Goal: Information Seeking & Learning: Learn about a topic

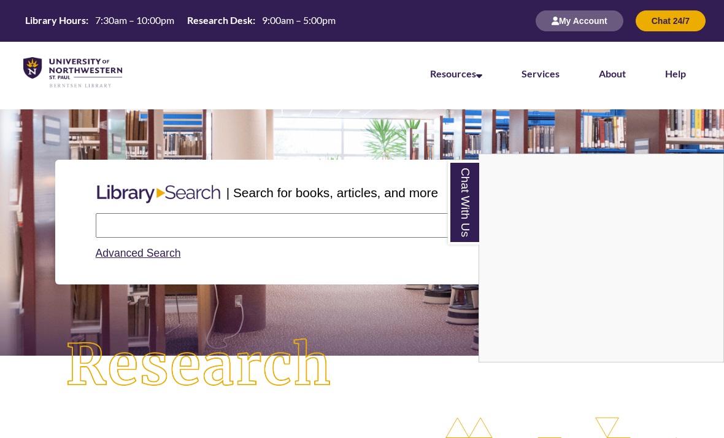
click at [367, 235] on div "Chat With Us" at bounding box center [362, 219] width 724 height 438
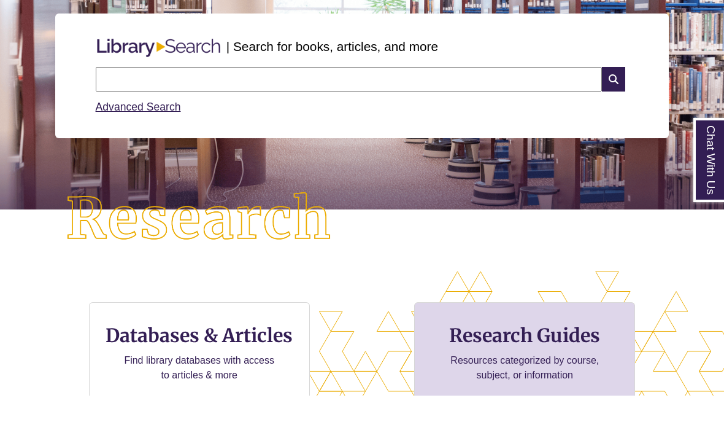
scroll to position [118, 0]
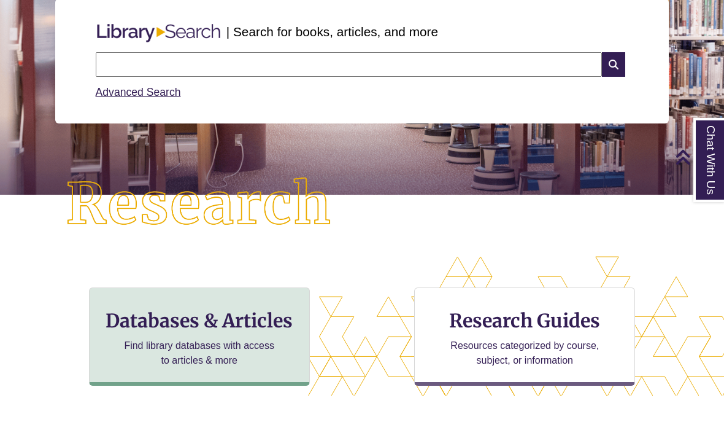
click at [262, 351] on h3 "Databases & Articles" at bounding box center [199, 362] width 200 height 23
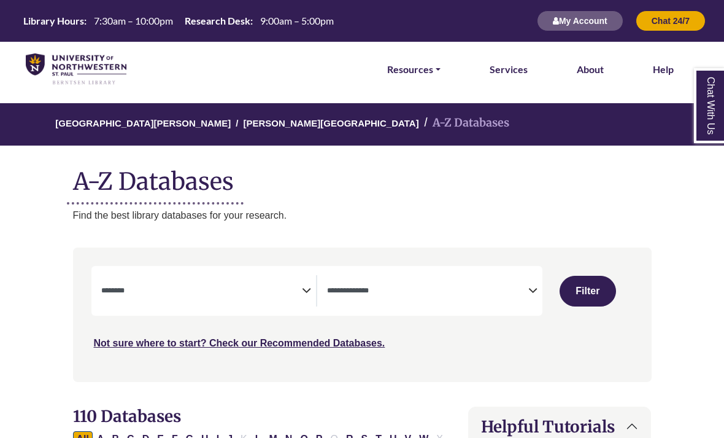
select select "Database Subject Filter"
select select "Database Types Filter"
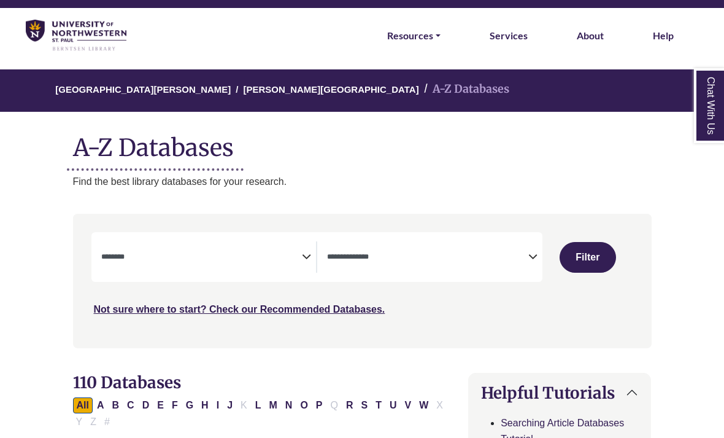
scroll to position [35, 0]
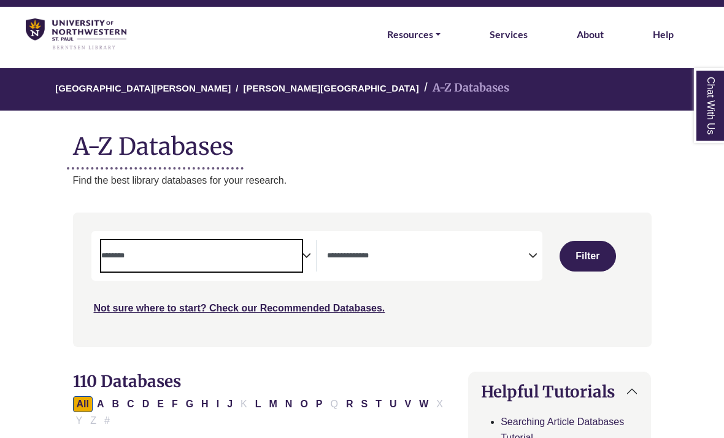
click at [268, 265] on span "Search filters" at bounding box center [201, 255] width 201 height 31
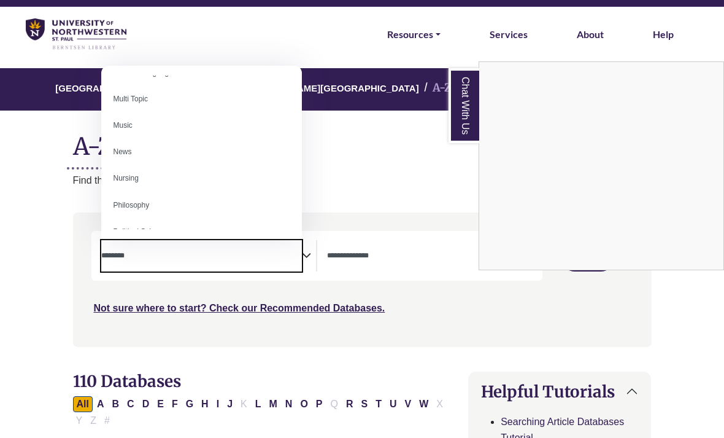
scroll to position [823, 0]
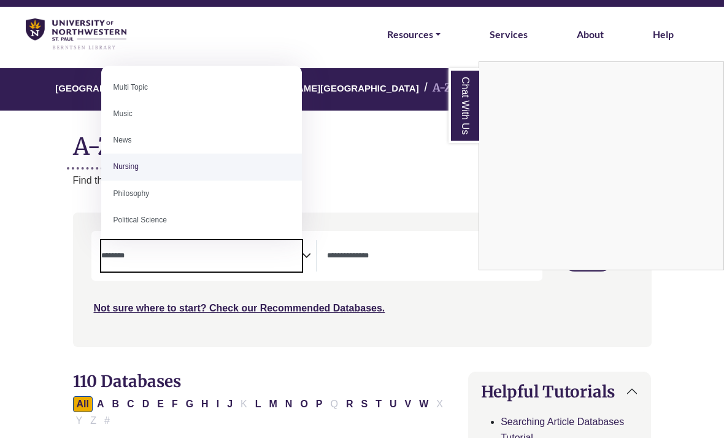
select select "*****"
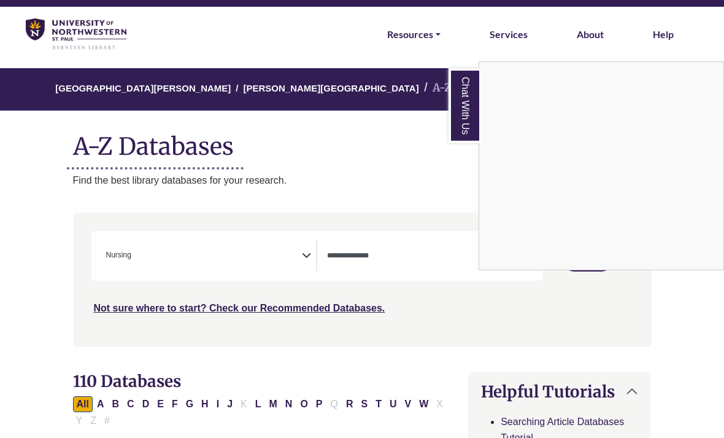
click at [428, 269] on div "Chat With Us" at bounding box center [362, 219] width 724 height 438
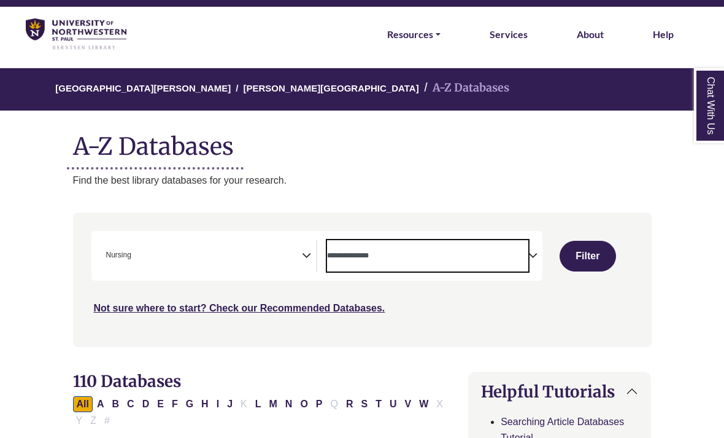
click at [511, 262] on span "Search filters" at bounding box center [427, 255] width 201 height 31
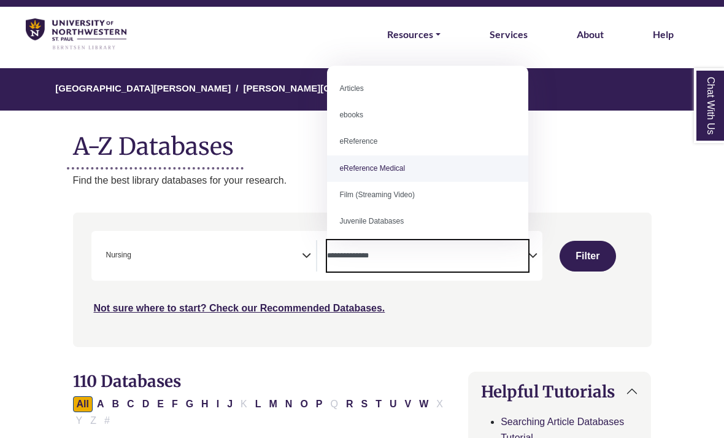
scroll to position [0, 0]
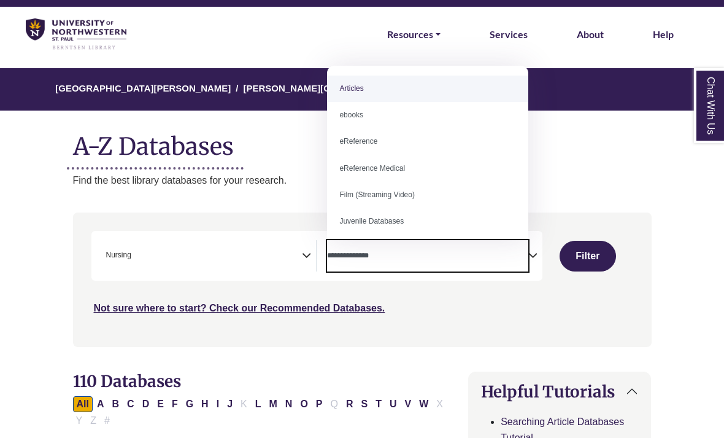
select select "*****"
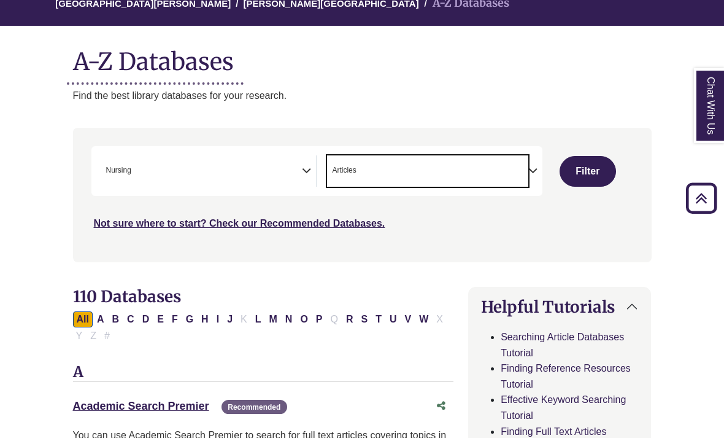
scroll to position [117, 0]
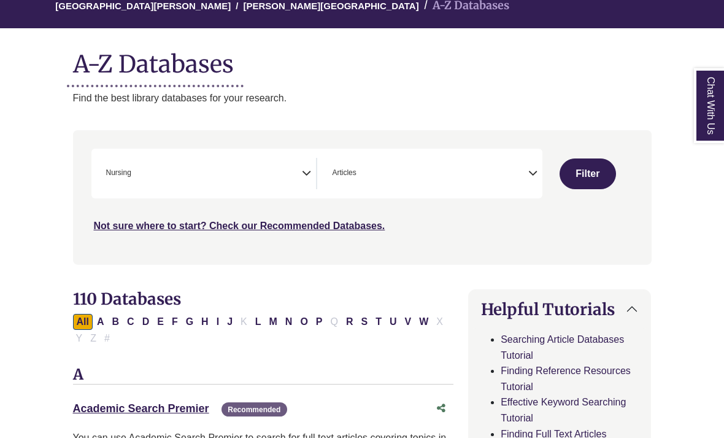
click at [537, 173] on icon "Search filters" at bounding box center [533, 172] width 9 height 18
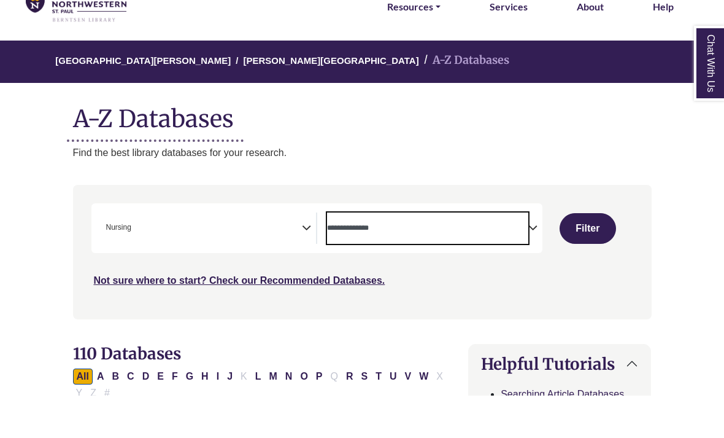
scroll to position [36, 0]
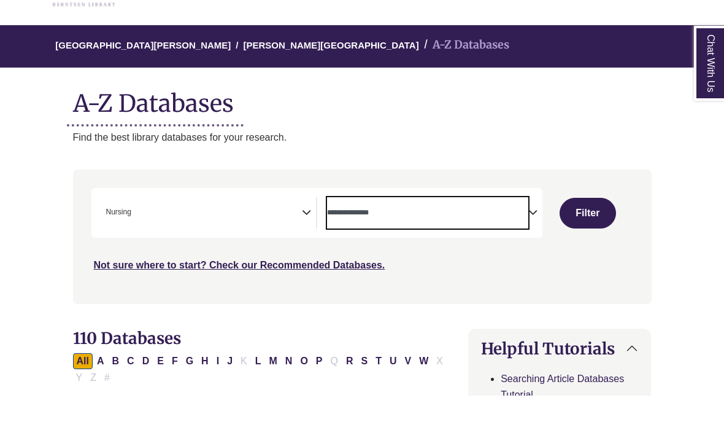
click at [502, 251] on textarea "Search" at bounding box center [427, 256] width 201 height 10
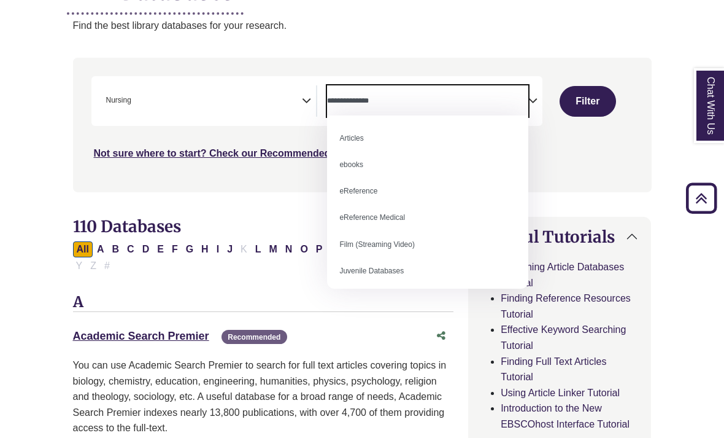
scroll to position [0, 0]
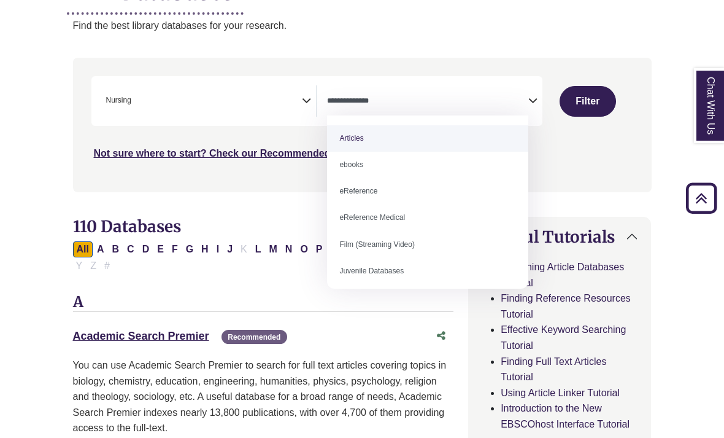
select select "*****"
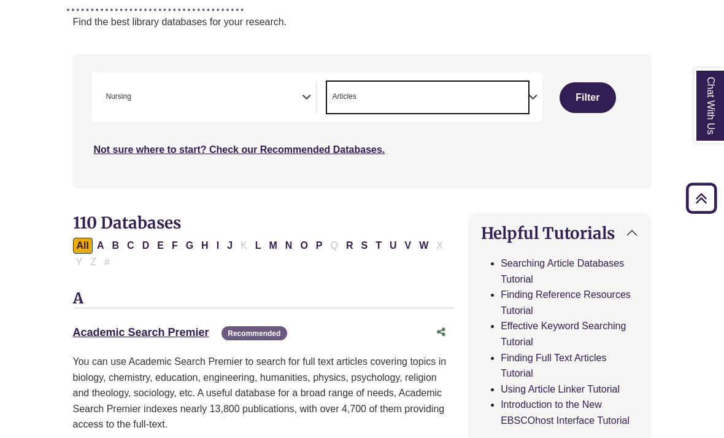
scroll to position [112, 0]
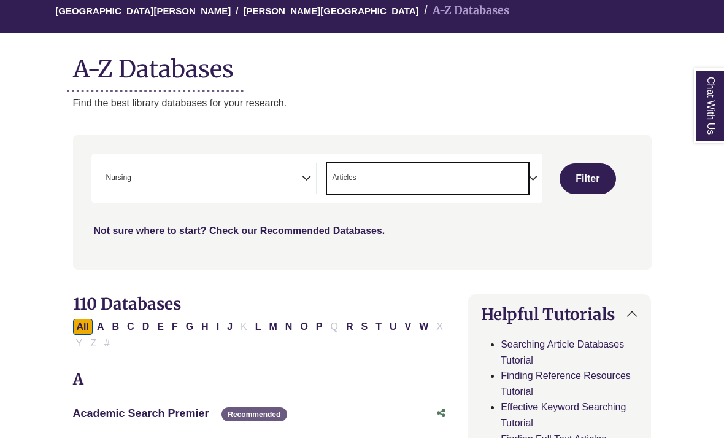
click at [604, 173] on button "Filter" at bounding box center [588, 178] width 56 height 31
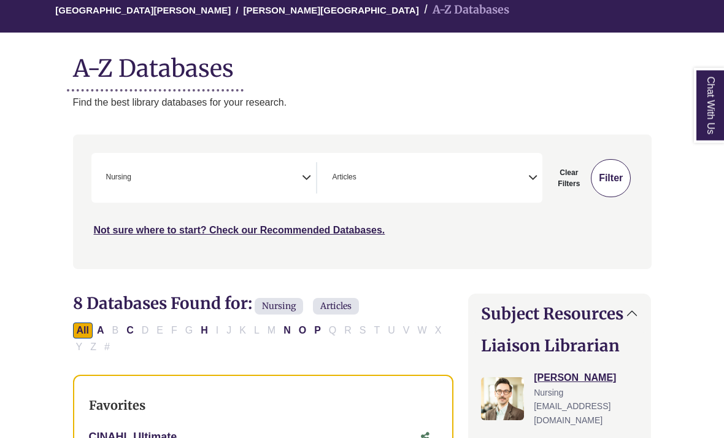
click at [615, 176] on button "Filter" at bounding box center [611, 179] width 40 height 38
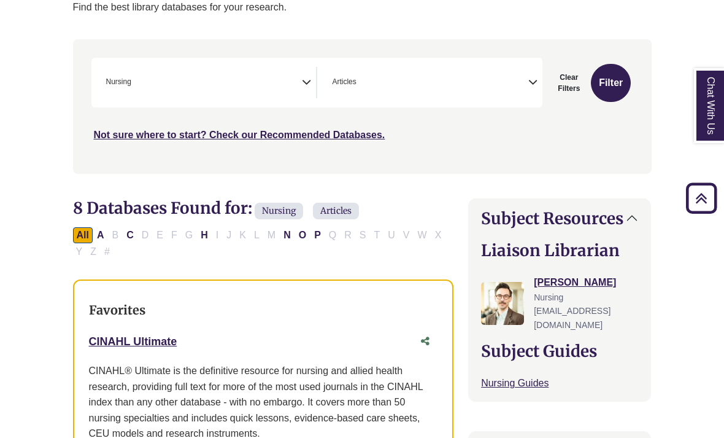
scroll to position [192, 0]
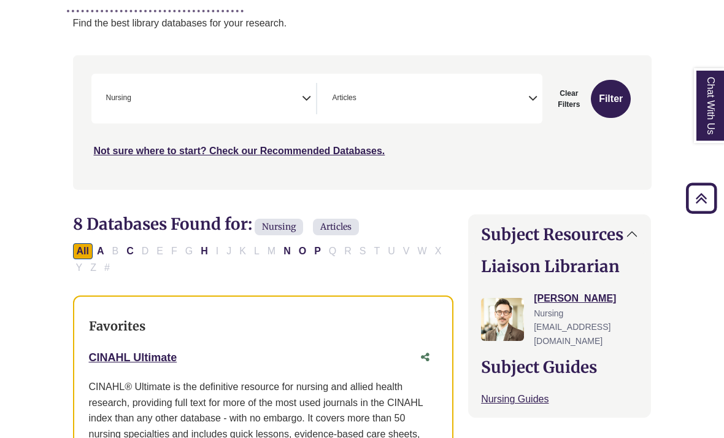
click at [518, 101] on span "× Articles" at bounding box center [427, 98] width 201 height 31
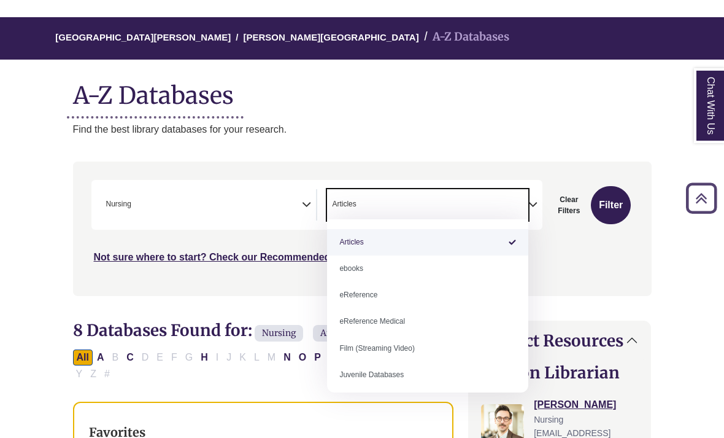
scroll to position [83, 0]
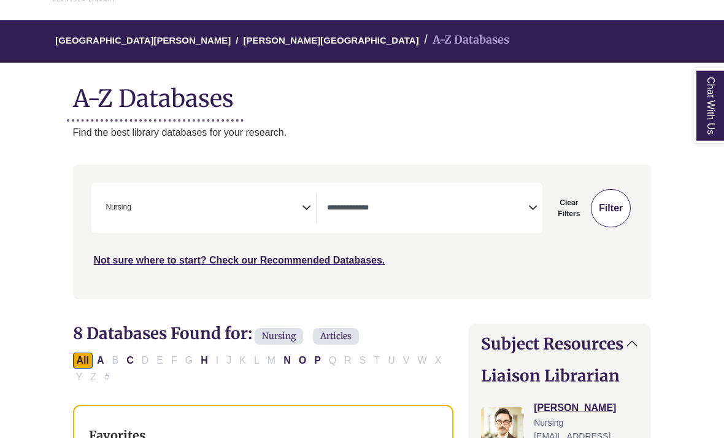
click at [607, 213] on button "Filter" at bounding box center [611, 208] width 40 height 38
select select "Database Types Filter"
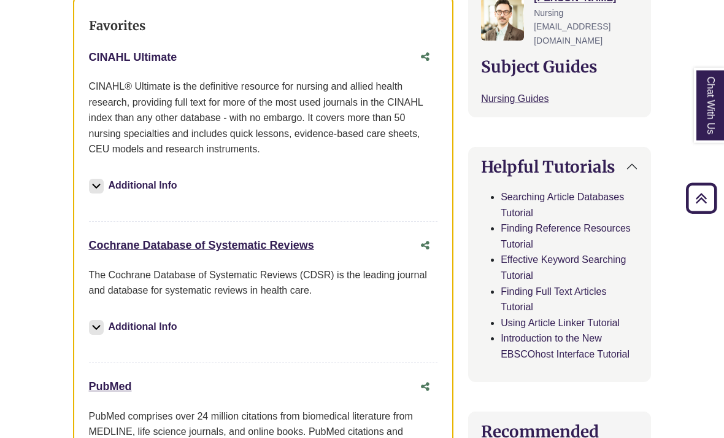
scroll to position [492, 0]
click at [128, 56] on link "CINAHL Ultimate This link opens in a new window" at bounding box center [133, 57] width 88 height 12
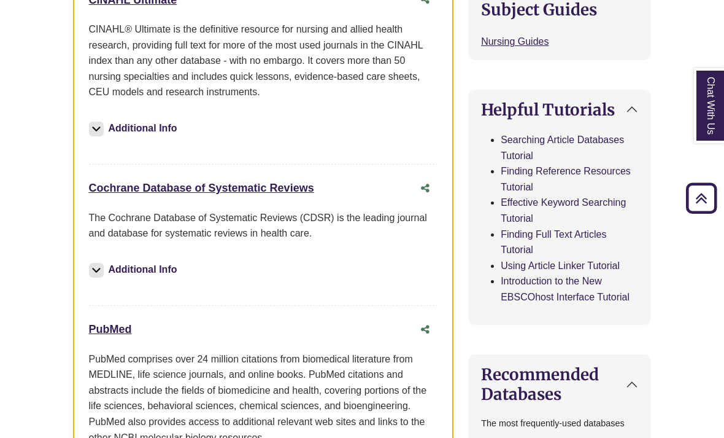
scroll to position [558, 0]
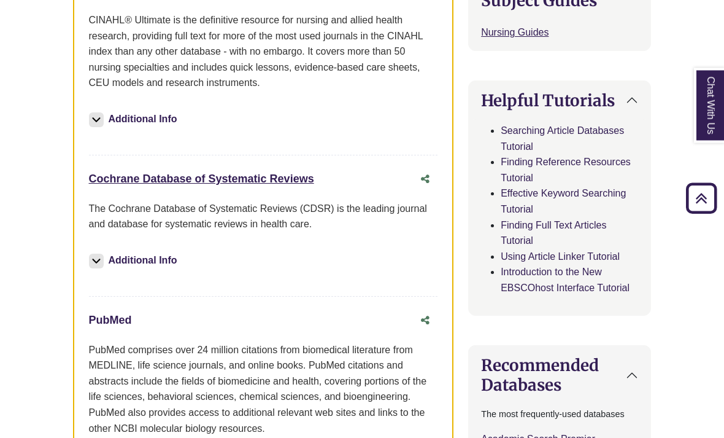
click at [114, 314] on link "PubMed This link opens in a new window" at bounding box center [110, 320] width 43 height 12
